Goal: Task Accomplishment & Management: Manage account settings

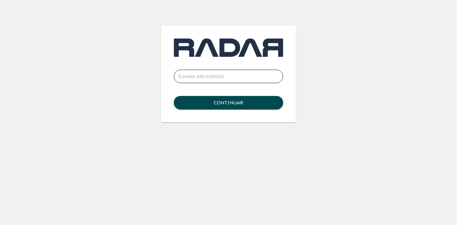
click at [226, 78] on input "email" at bounding box center [228, 77] width 109 height 18
type input "jle@inter.mx"
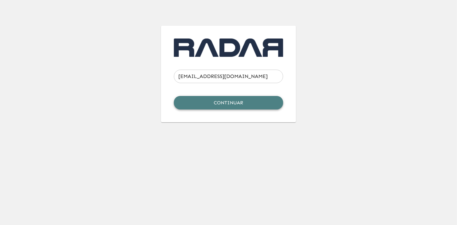
click at [233, 104] on button "Continuar" at bounding box center [228, 103] width 109 height 14
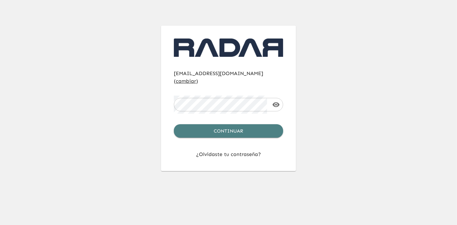
click at [241, 126] on button "Continuar" at bounding box center [228, 131] width 109 height 14
